Goal: Find specific page/section: Find specific page/section

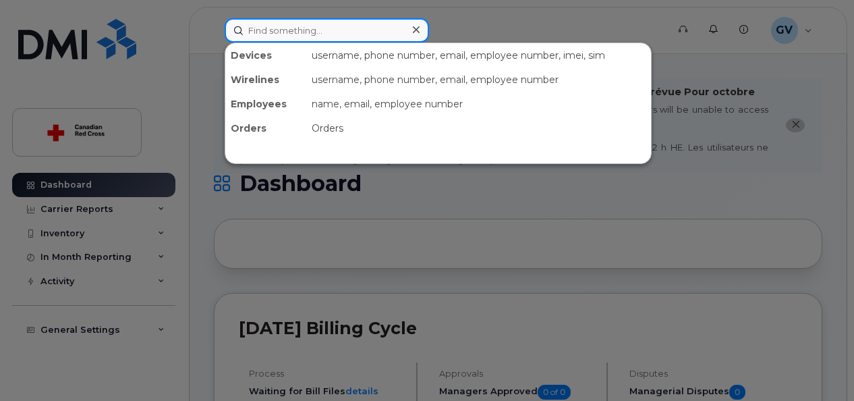
click at [303, 31] on input at bounding box center [327, 30] width 204 height 24
paste input "705-794-0387"
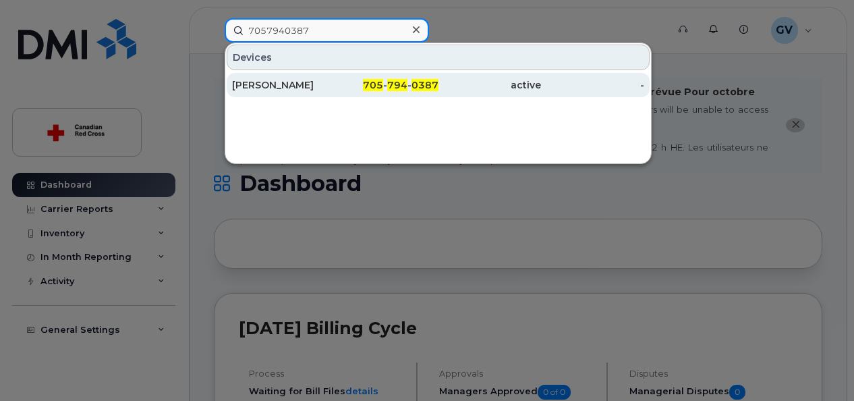
type input "7057940387"
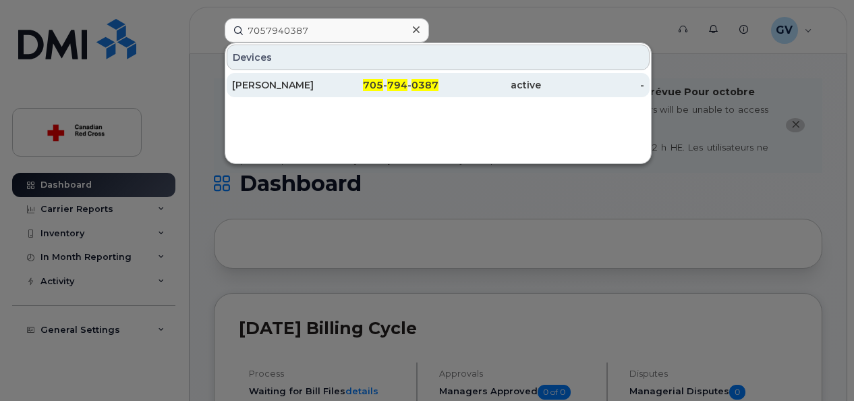
click at [326, 76] on div "[PERSON_NAME]" at bounding box center [283, 85] width 103 height 24
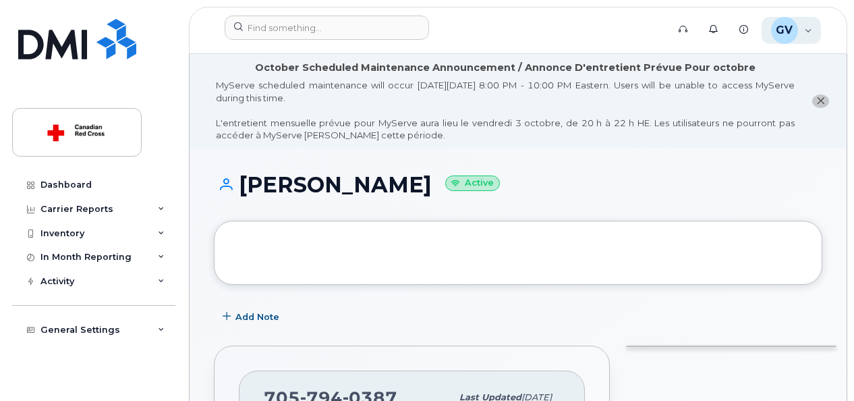
click at [802, 29] on div "GV [PERSON_NAME] Read Only" at bounding box center [791, 30] width 60 height 27
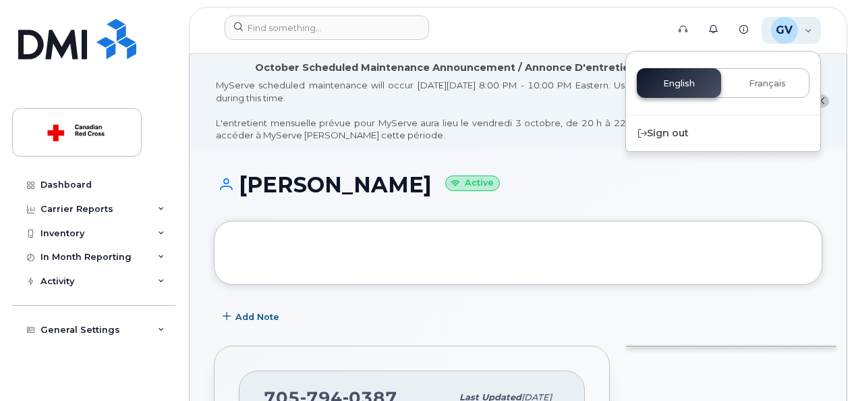
click at [802, 29] on div "GV [PERSON_NAME] Read Only" at bounding box center [791, 30] width 60 height 27
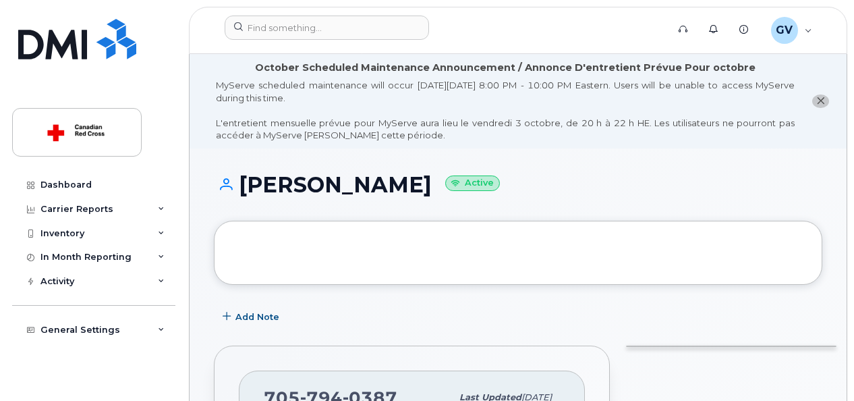
click at [378, 248] on div at bounding box center [518, 252] width 558 height 14
click at [156, 238] on div "Inventory" at bounding box center [93, 233] width 163 height 24
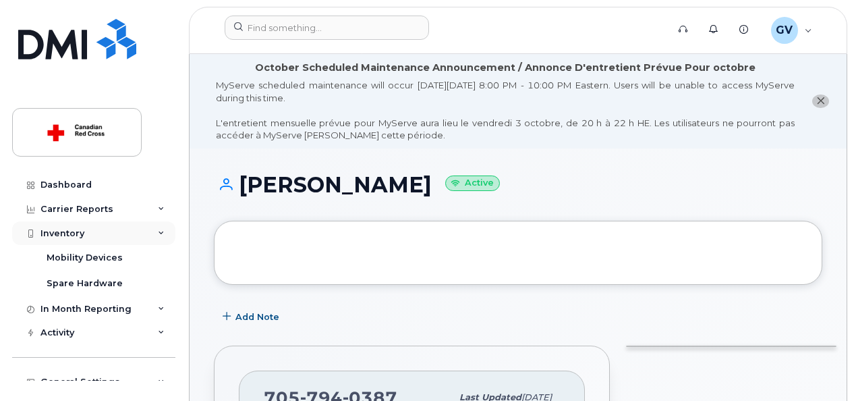
click at [159, 236] on div "Inventory" at bounding box center [93, 233] width 163 height 24
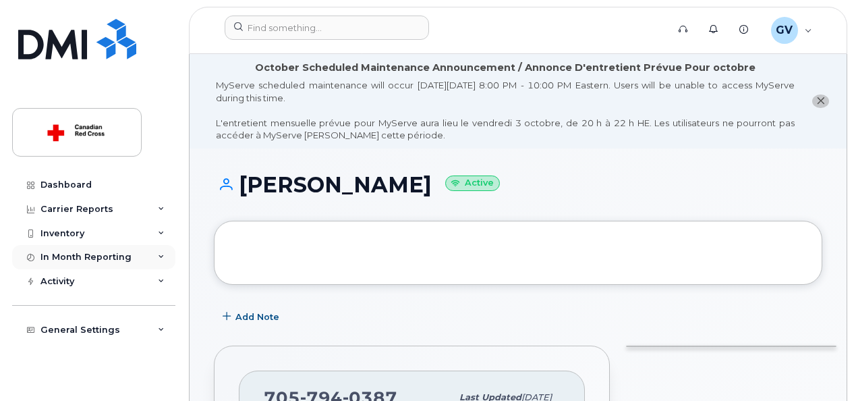
click at [158, 259] on icon at bounding box center [161, 257] width 7 height 7
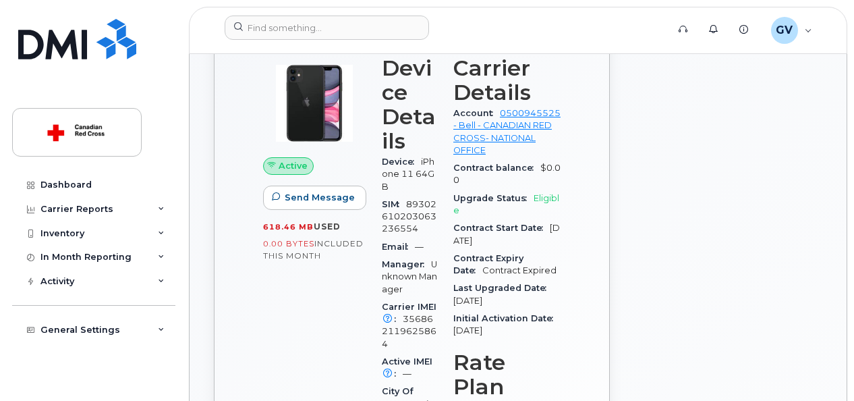
scroll to position [384, 0]
